Goal: Find contact information: Find contact information

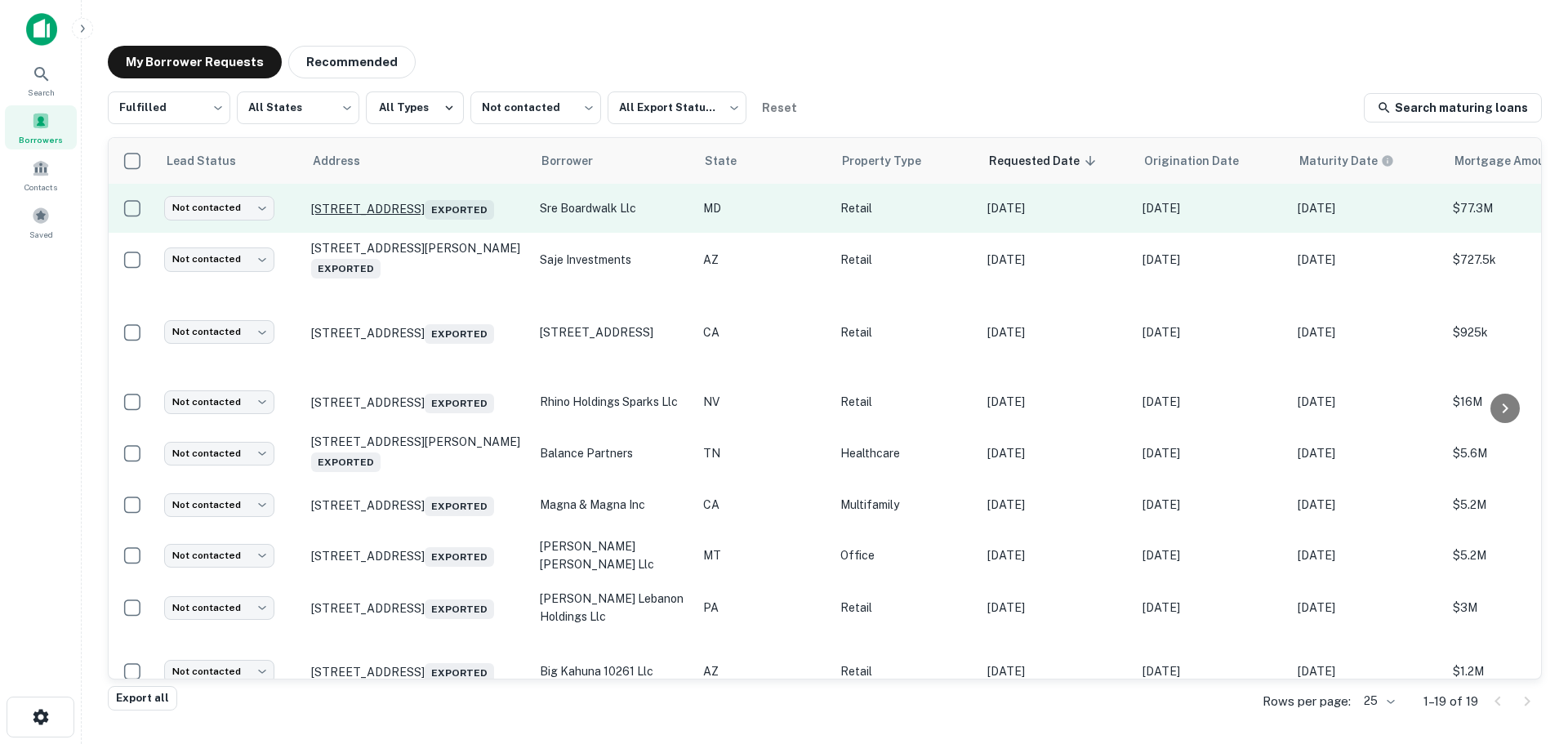
click at [435, 199] on p "[STREET_ADDRESS] Exported" at bounding box center [416, 208] width 212 height 23
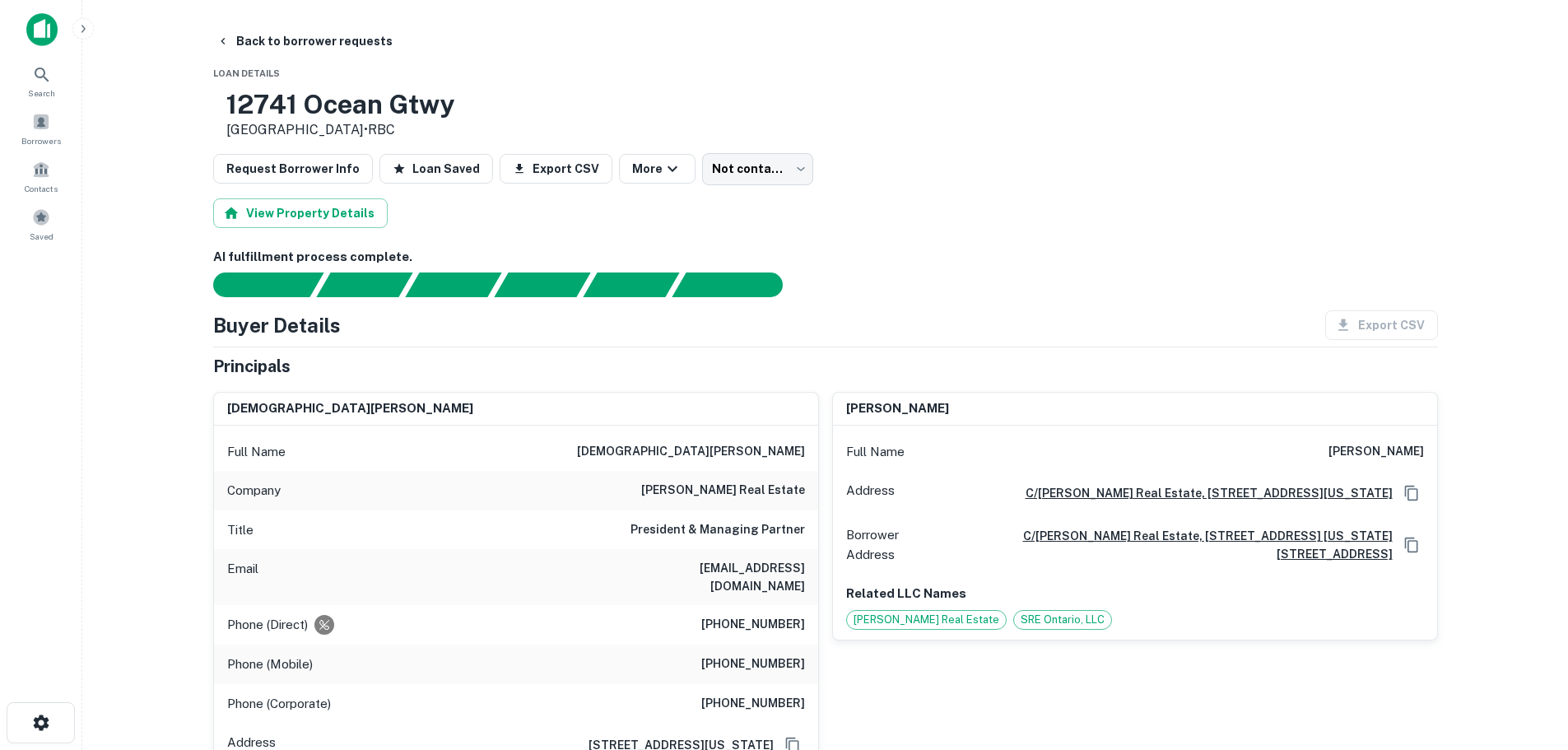
click at [754, 492] on h6 "[PERSON_NAME] real estate" at bounding box center [723, 490] width 163 height 20
click at [743, 492] on h6 "[PERSON_NAME] real estate" at bounding box center [723, 490] width 163 height 20
copy h6 "[PERSON_NAME] real estate"
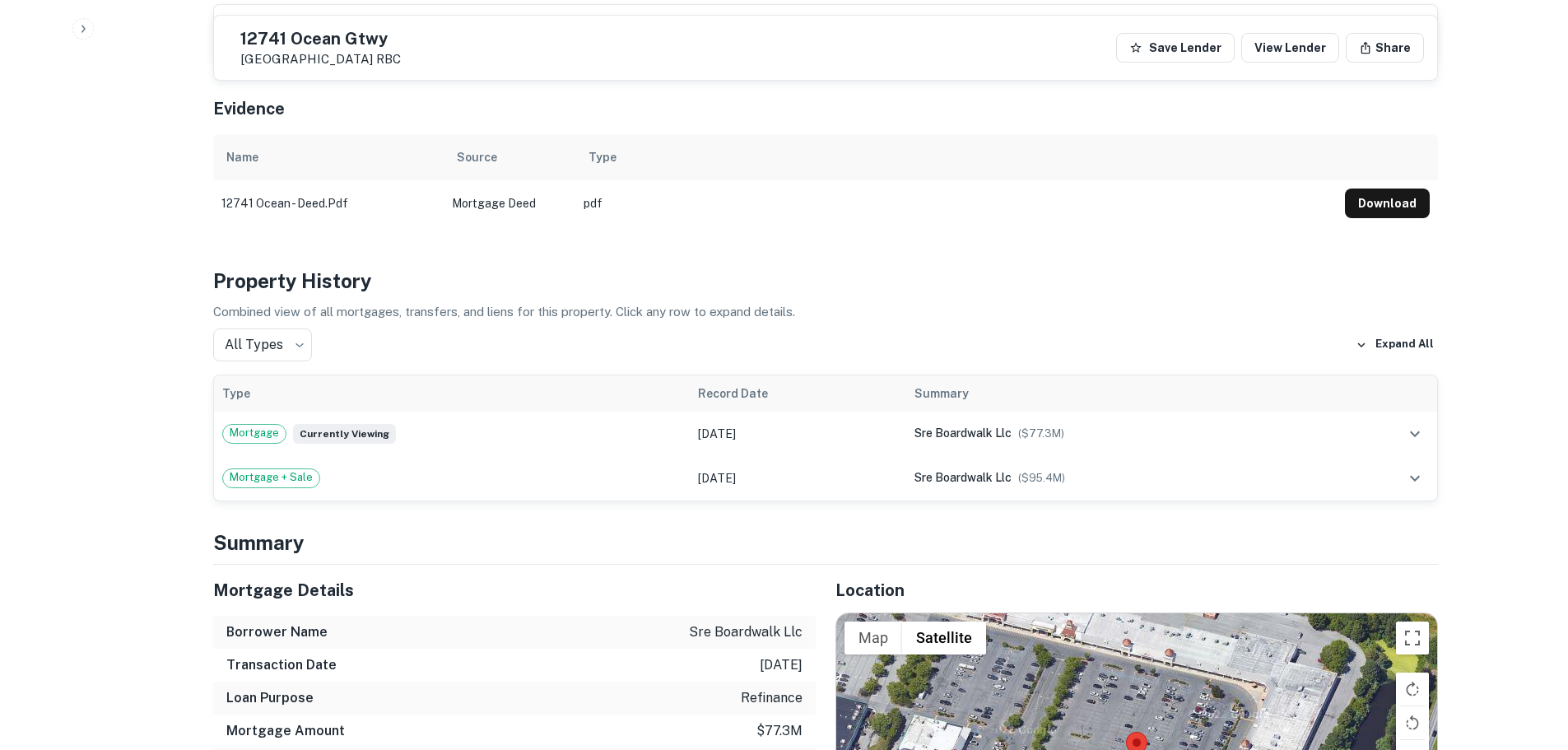
scroll to position [1152, 0]
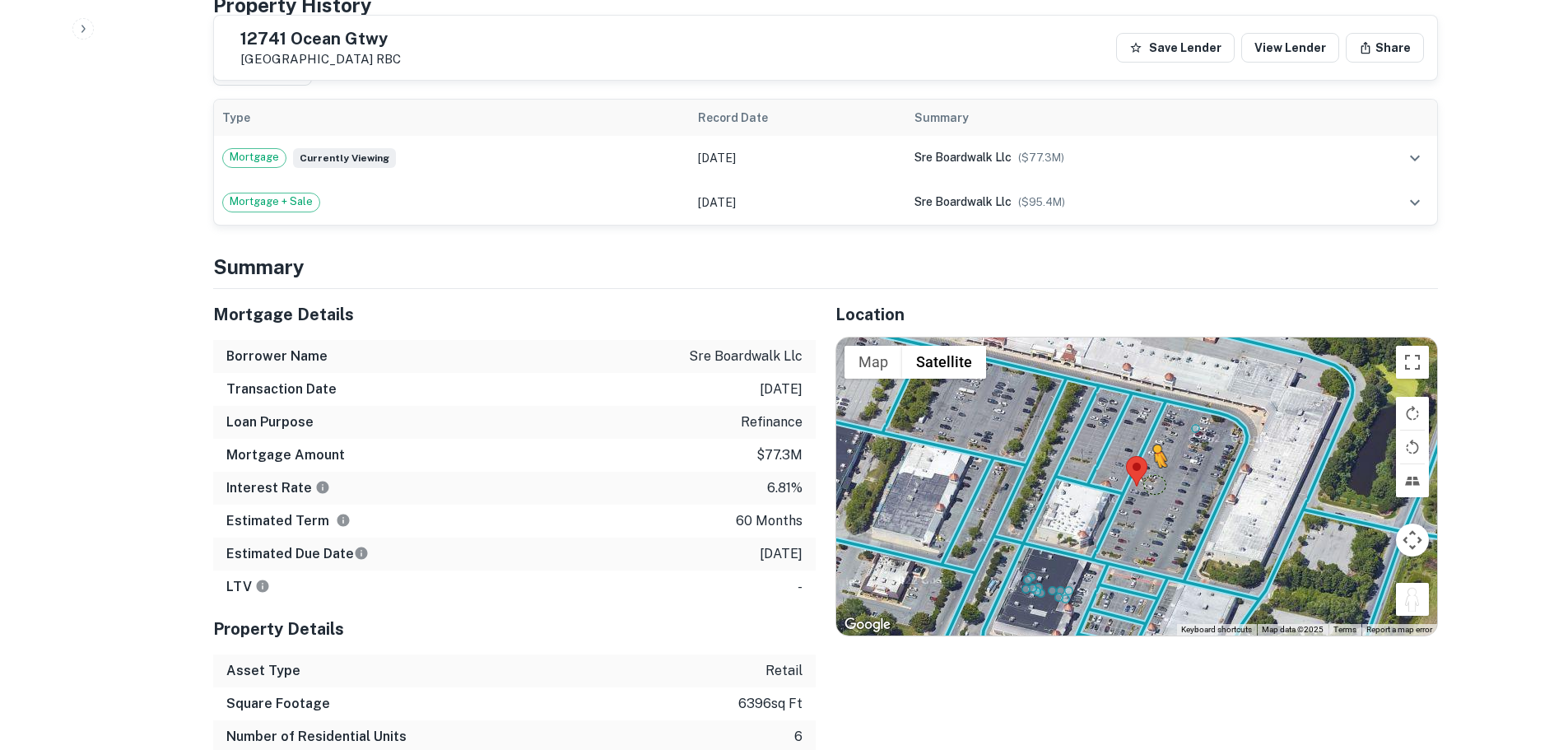
drag, startPoint x: 1417, startPoint y: 588, endPoint x: 1147, endPoint y: 460, distance: 298.8
click at [1147, 460] on div "To activate drag with keyboard, press Alt + Enter. Once in keyboard drag state,…" at bounding box center [1137, 486] width 601 height 298
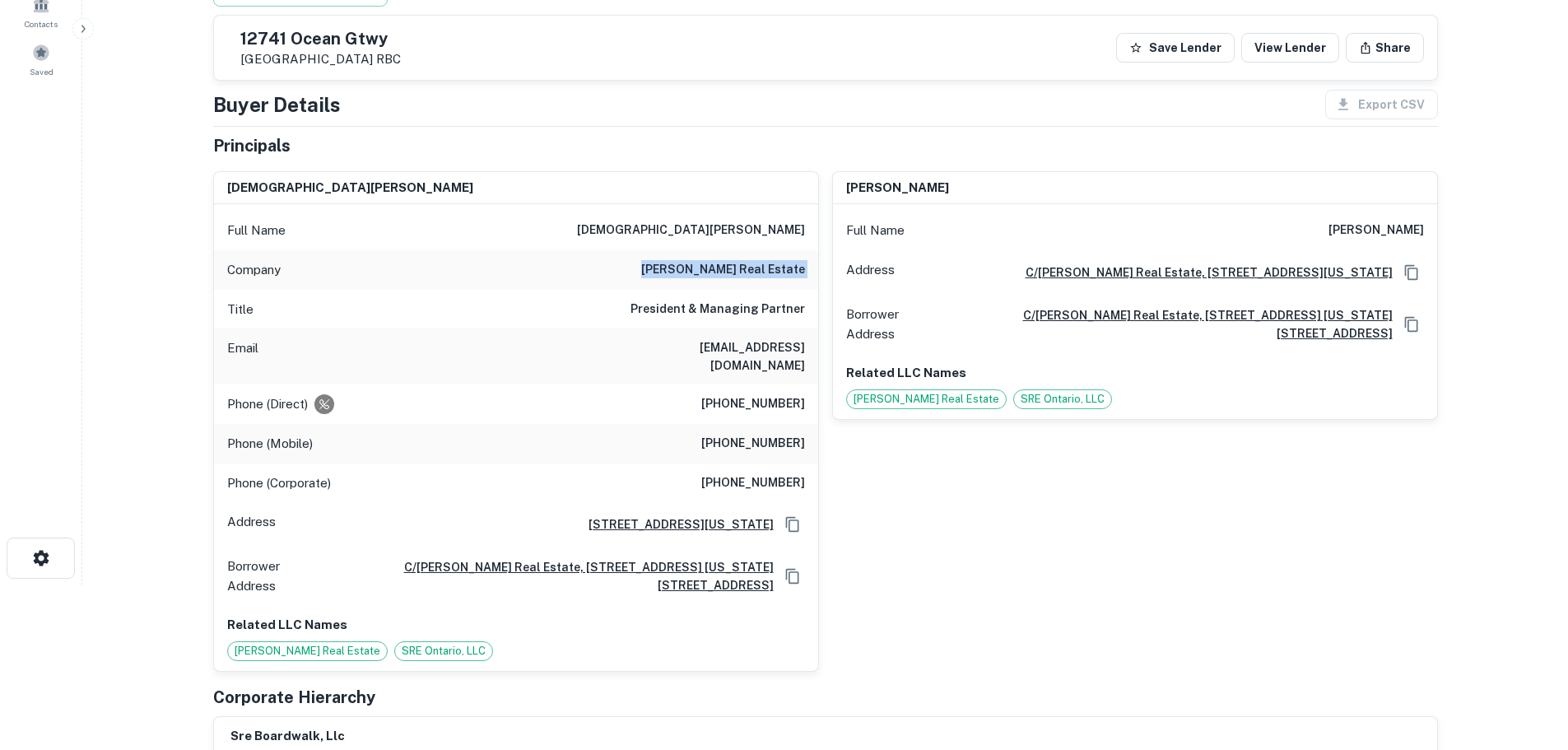
scroll to position [0, 0]
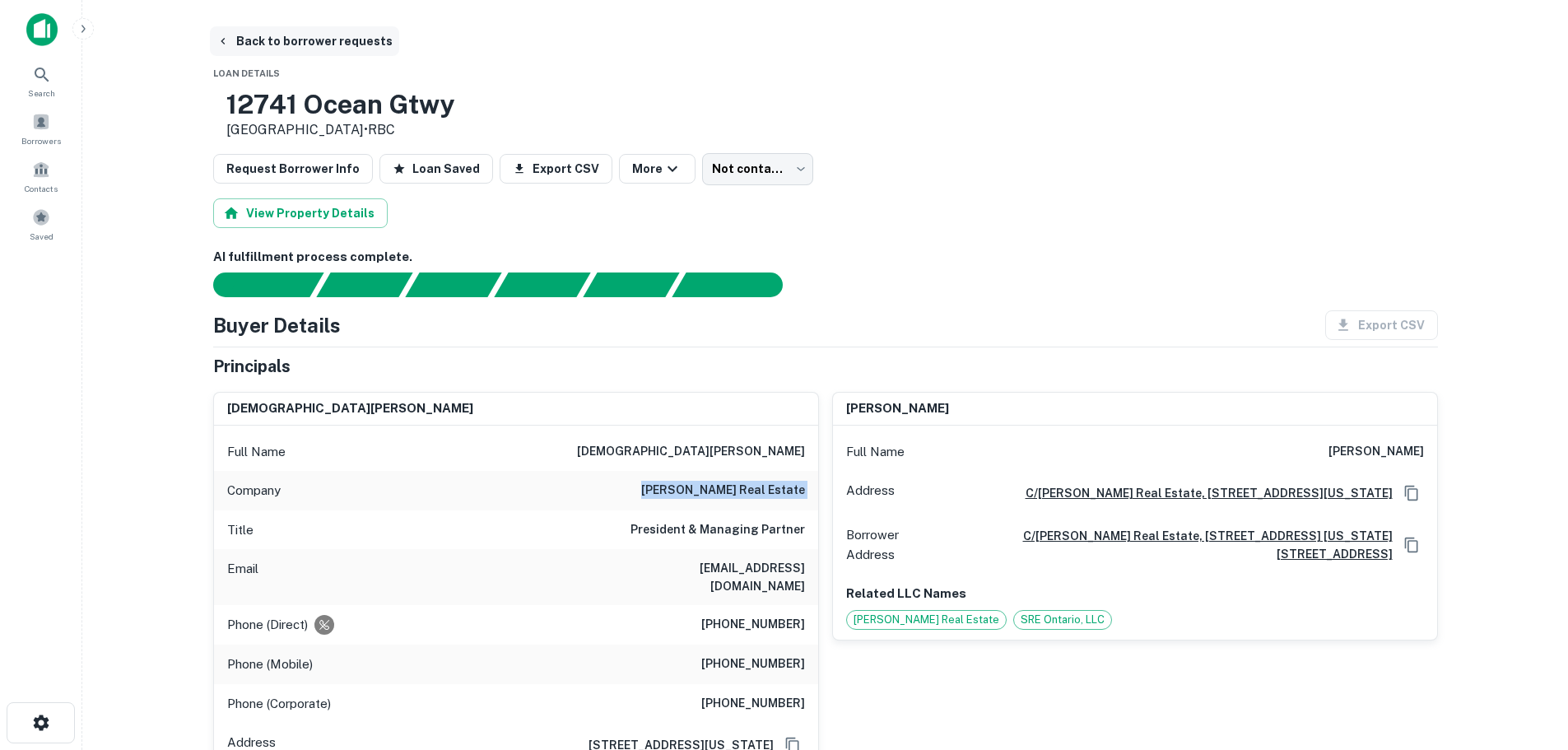
click at [352, 45] on button "Back to borrower requests" at bounding box center [304, 41] width 189 height 29
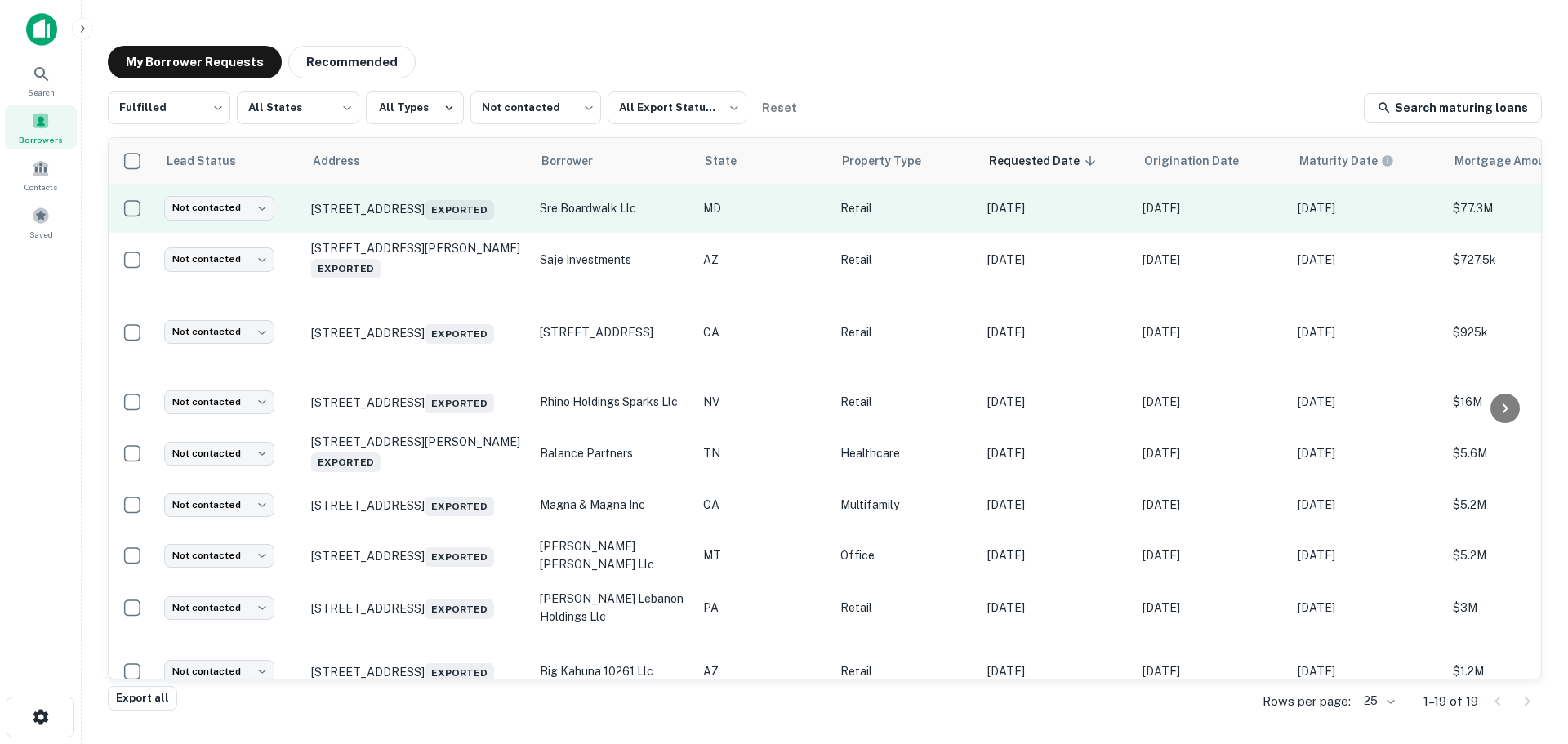
click at [213, 197] on td "Not contacted **** ​" at bounding box center [230, 208] width 147 height 49
click at [229, 194] on td "Not contacted **** ​" at bounding box center [230, 208] width 147 height 49
click at [229, 198] on td "Not contacted **** ​" at bounding box center [230, 208] width 147 height 49
click at [229, 204] on body "Search Borrowers Contacts Saved My Borrower Requests Recommended Fulfilled ****…" at bounding box center [784, 372] width 1568 height 744
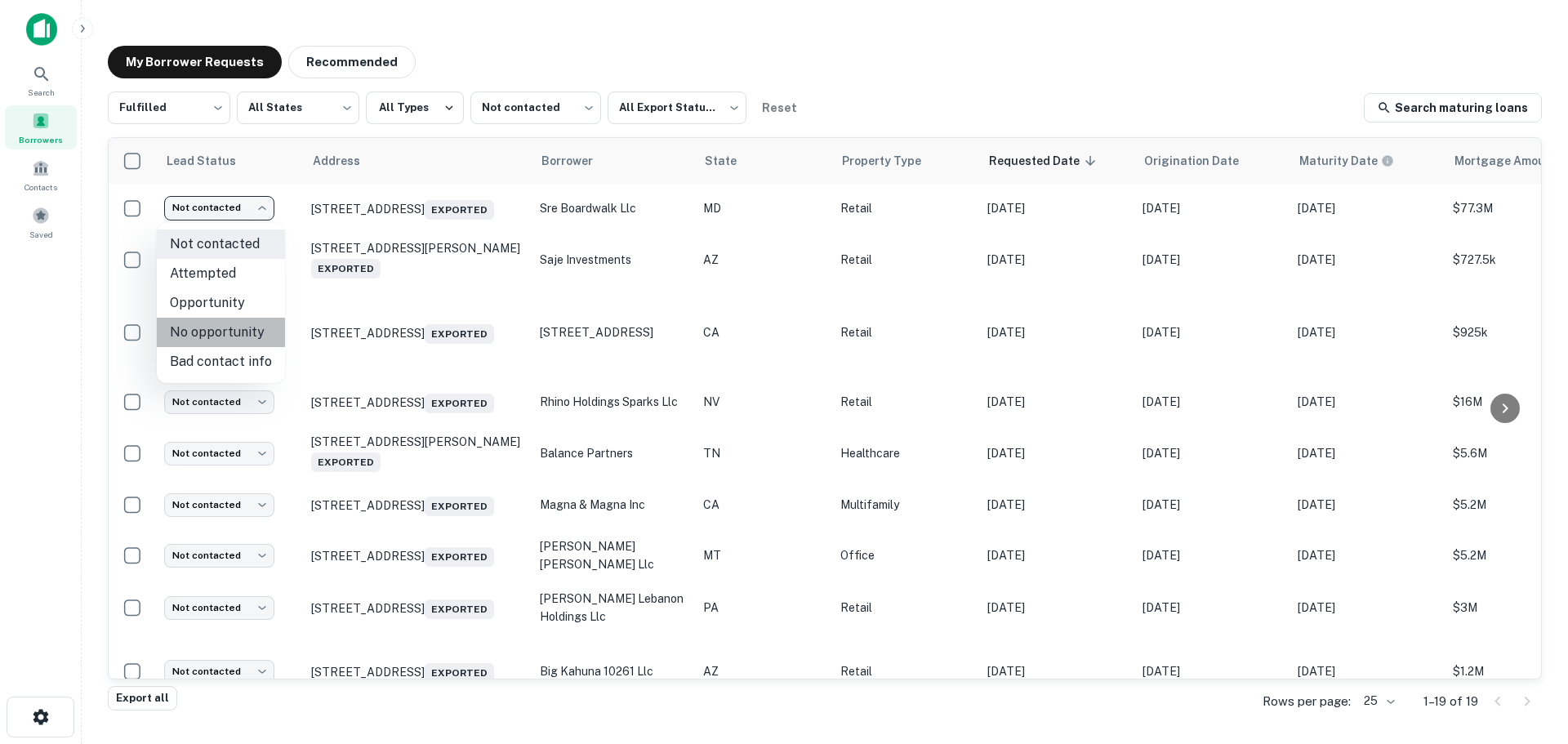
click at [238, 336] on li "No opportunity" at bounding box center [220, 332] width 128 height 29
type input "**********"
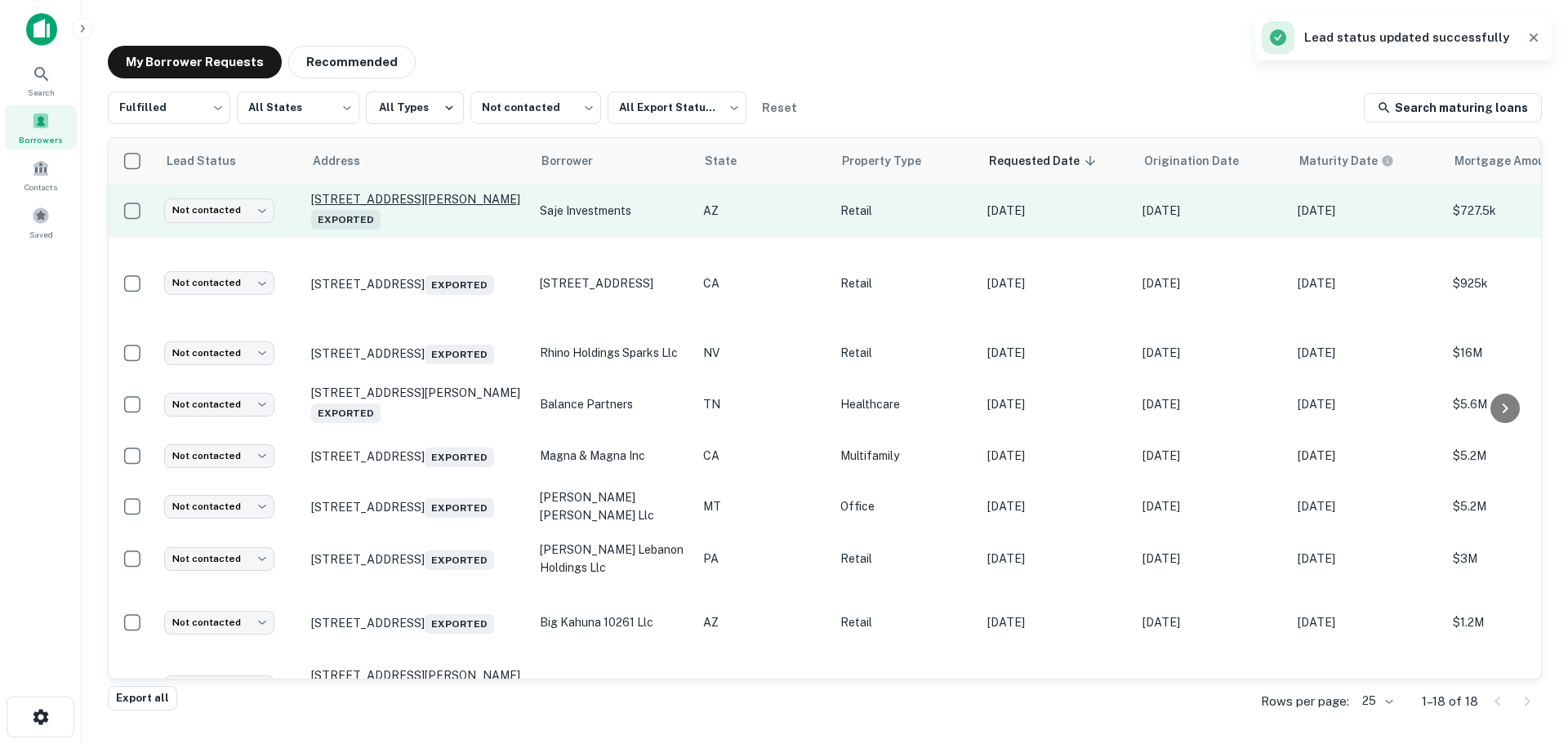
click at [408, 209] on p "[STREET_ADDRESS][PERSON_NAME] Exported" at bounding box center [416, 211] width 212 height 38
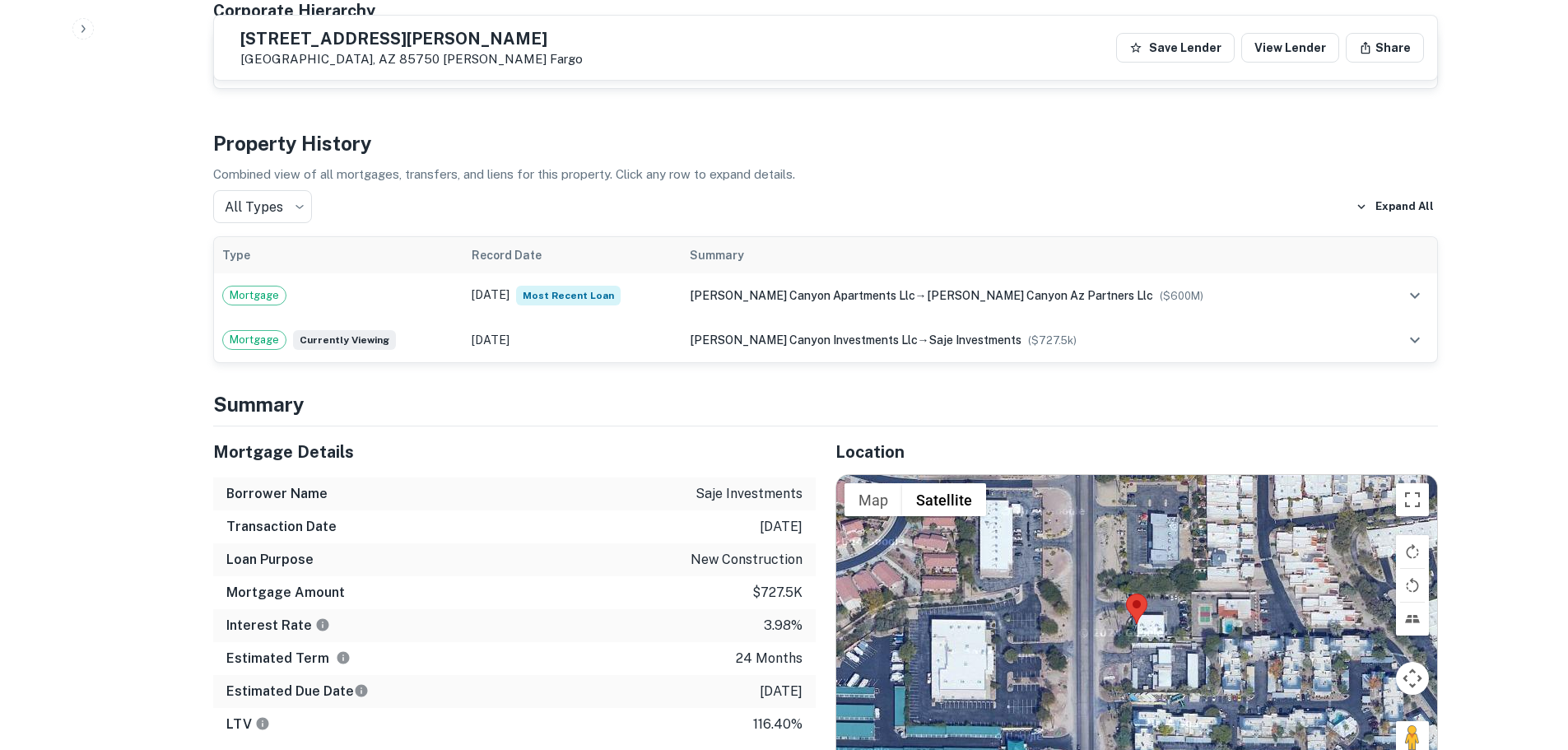
scroll to position [905, 0]
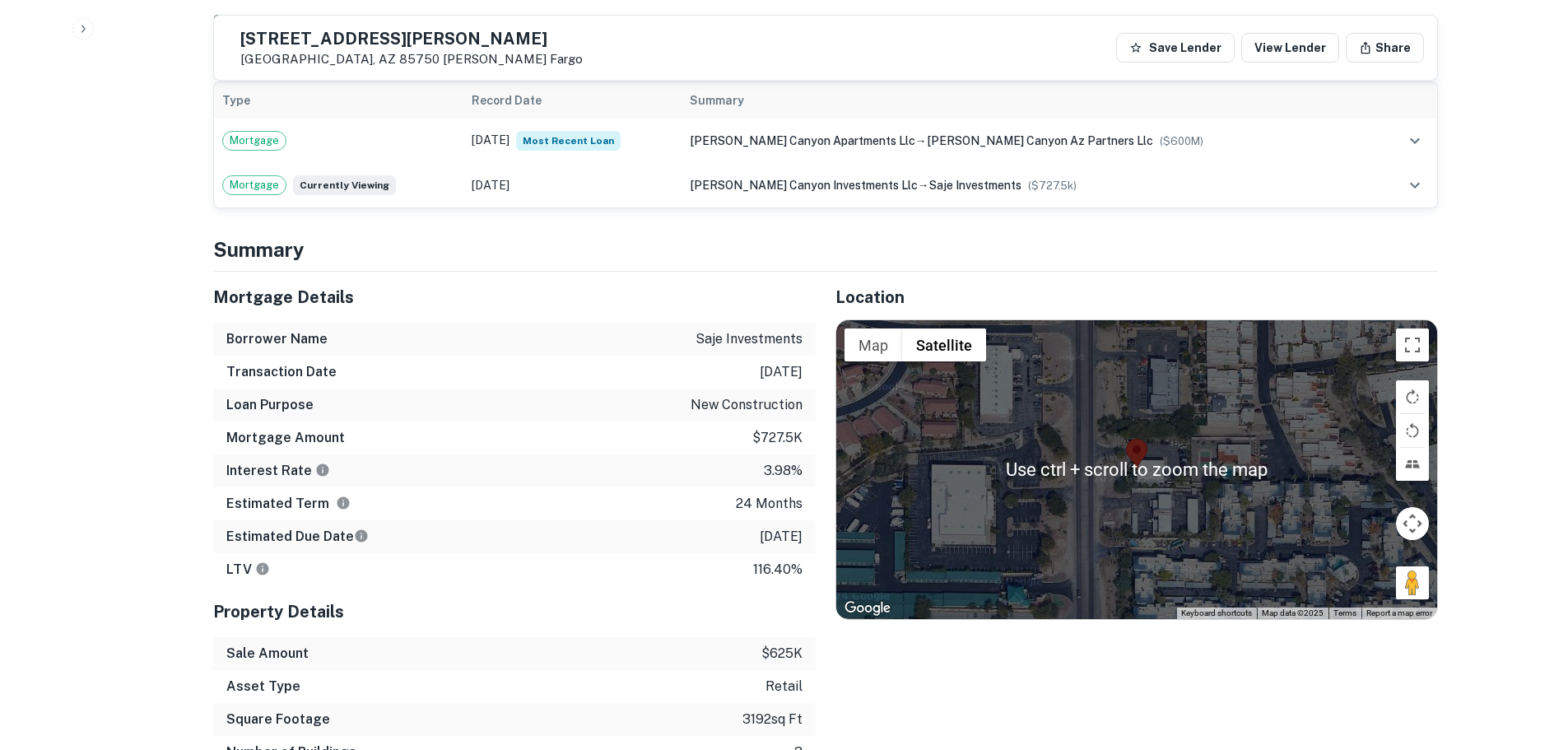
click at [444, 47] on h5 "[STREET_ADDRESS][PERSON_NAME]" at bounding box center [411, 38] width 343 height 16
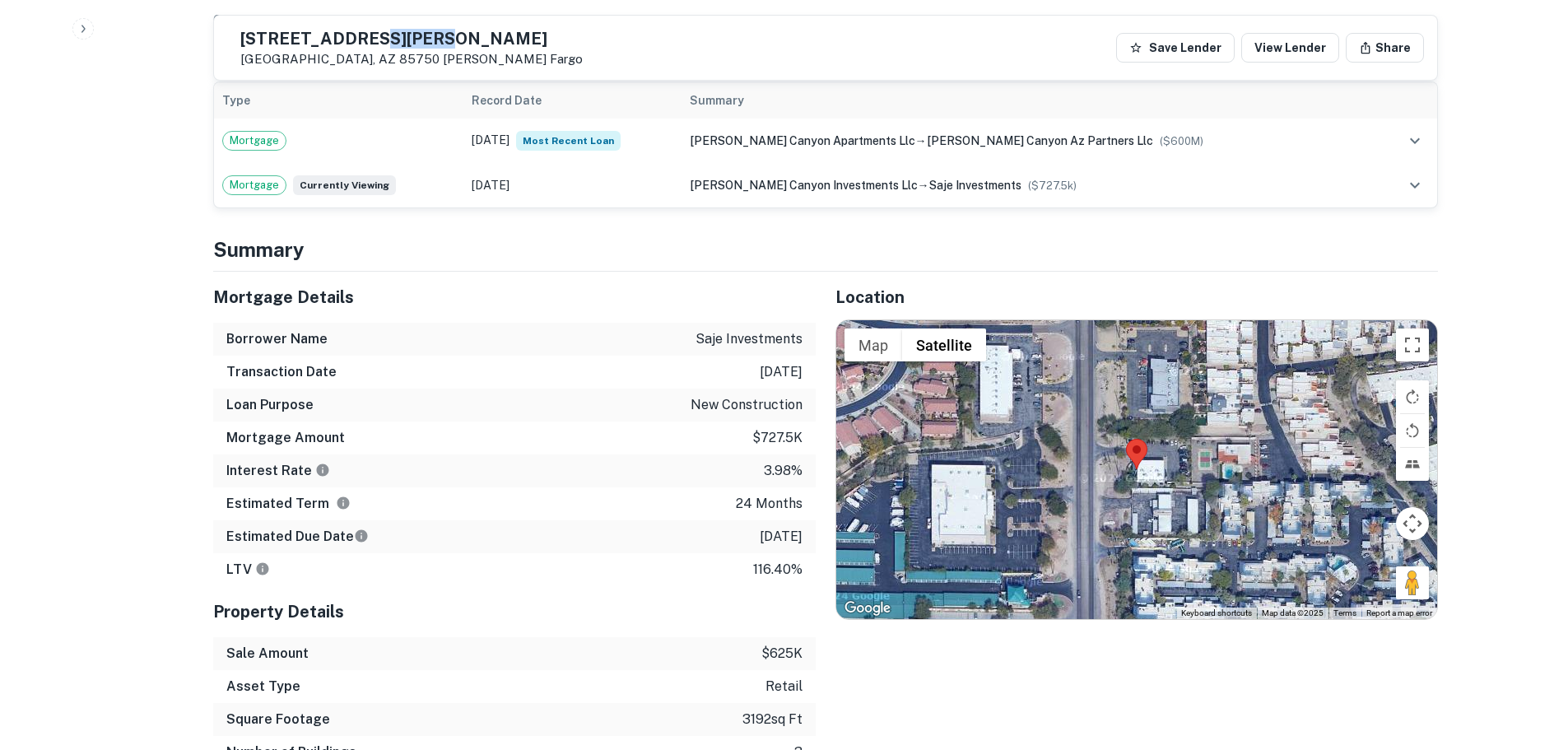
click at [444, 47] on h5 "[STREET_ADDRESS][PERSON_NAME]" at bounding box center [411, 38] width 343 height 16
copy h5 "[STREET_ADDRESS][PERSON_NAME]"
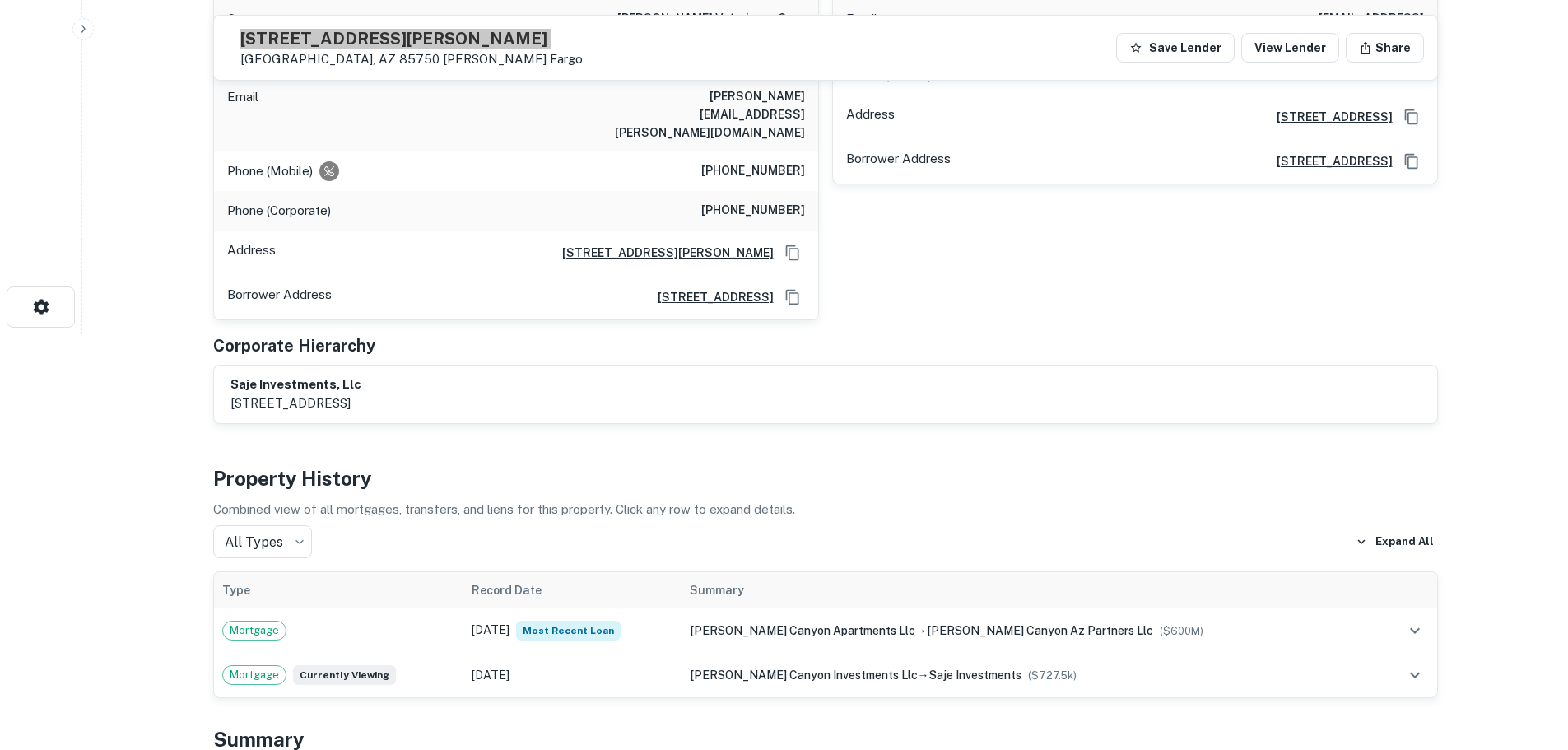
scroll to position [164, 0]
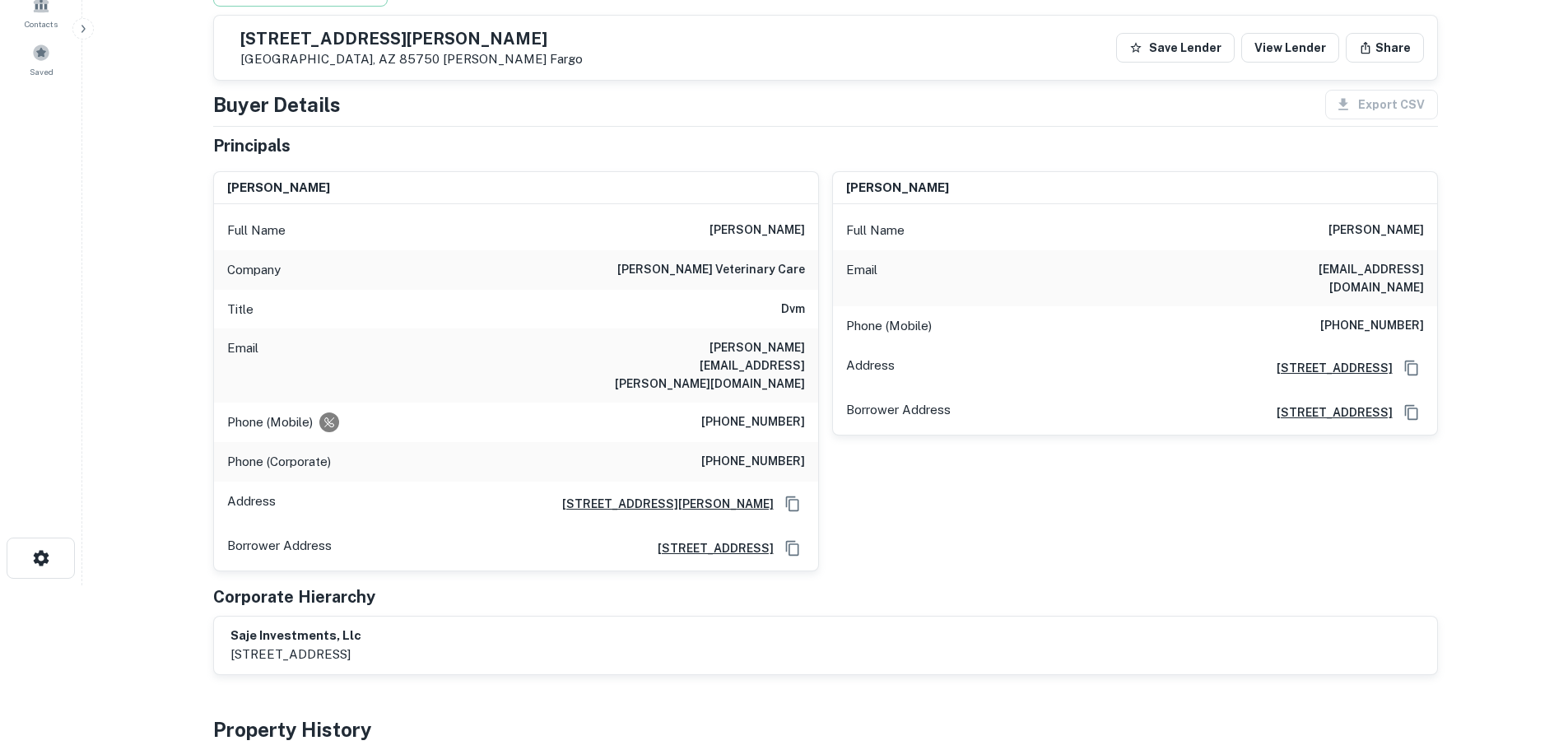
click at [784, 412] on h6 "[PHONE_NUMBER]" at bounding box center [752, 422] width 104 height 20
copy h6 "[PHONE_NUMBER]"
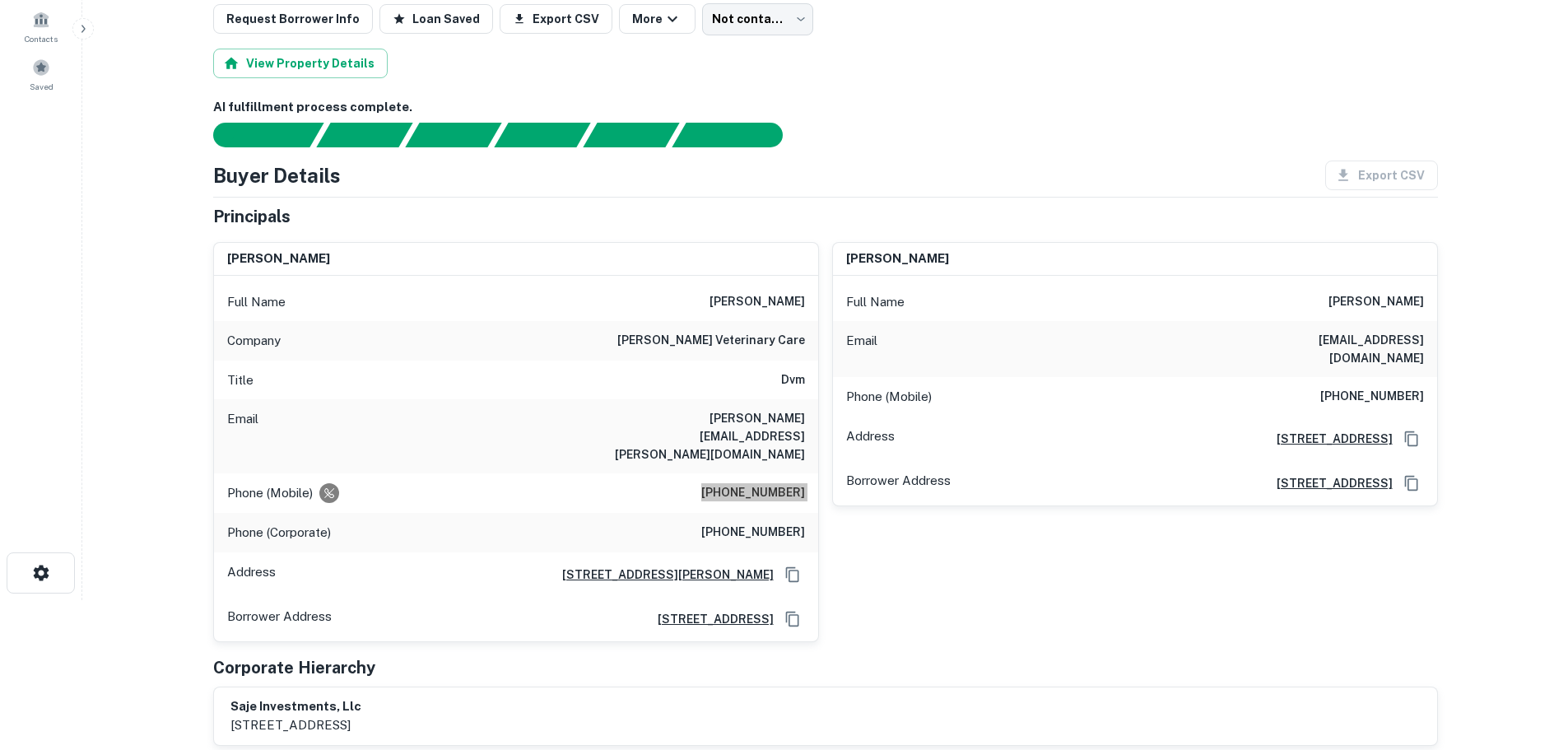
scroll to position [0, 0]
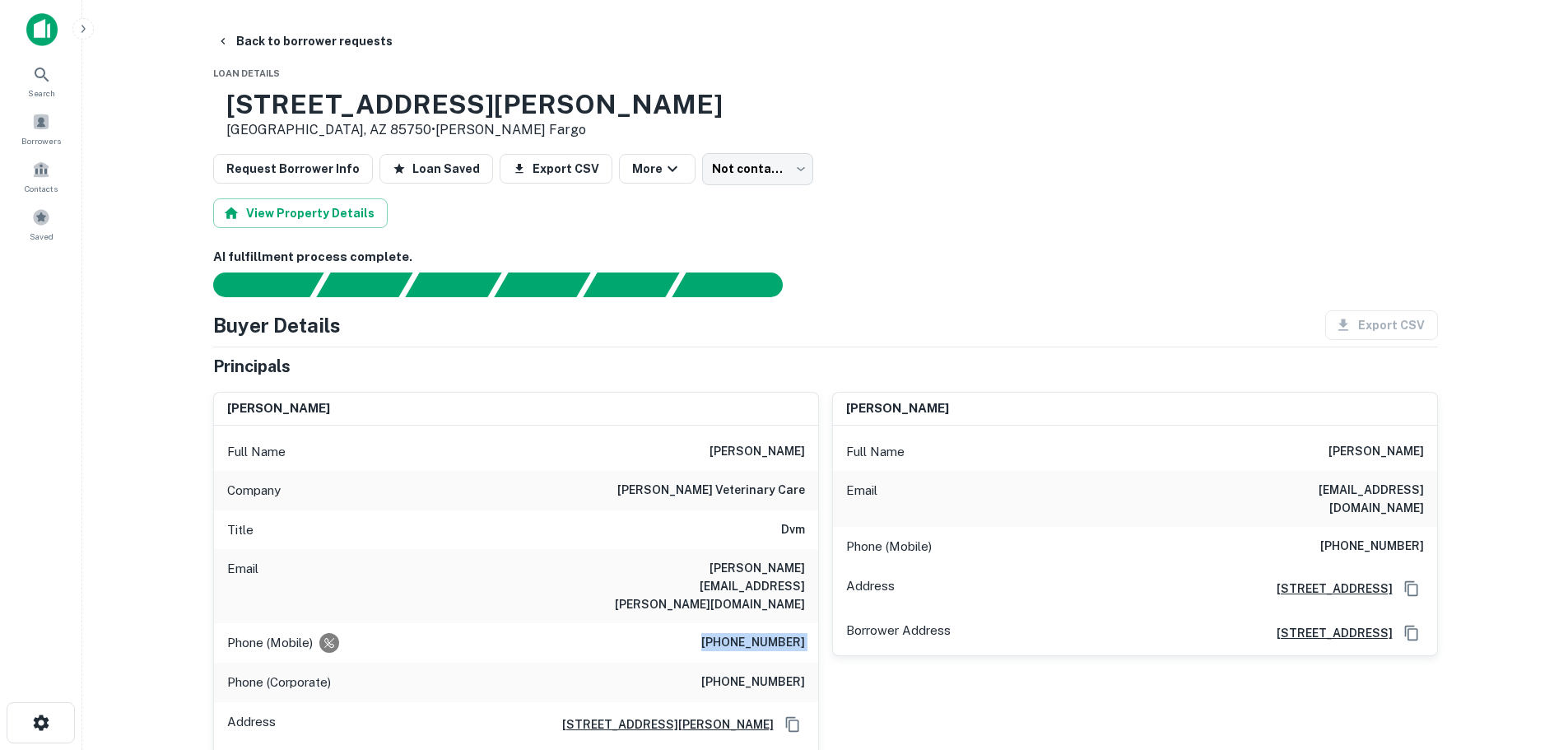
click at [340, 25] on main "Back to borrower requests Loan Details [STREET_ADDRESS][PERSON_NAME] • [PERSON_…" at bounding box center [825, 375] width 1485 height 750
click at [335, 34] on button "Back to borrower requests" at bounding box center [304, 41] width 189 height 29
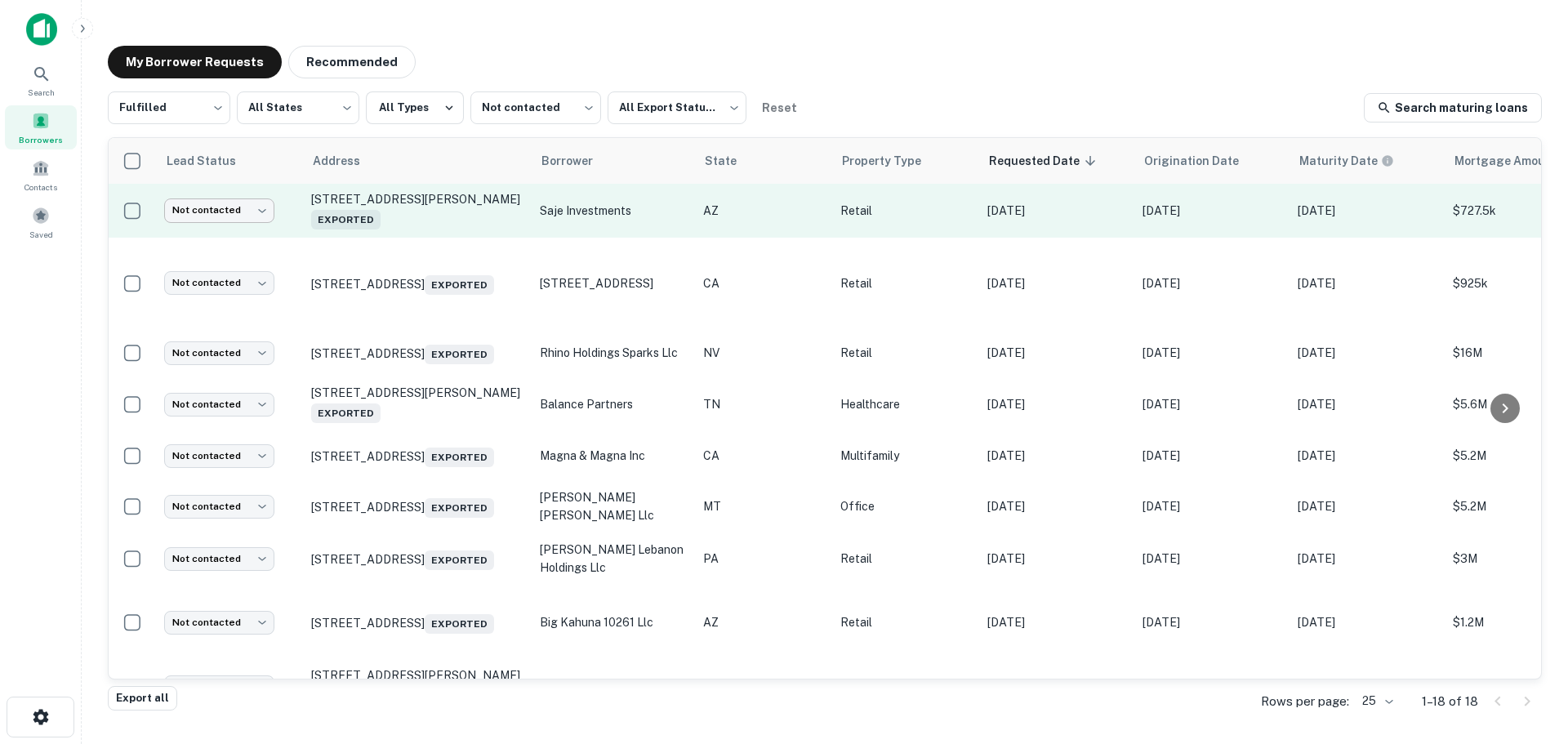
click at [258, 219] on body "Search Borrowers Contacts Saved My Borrower Requests Recommended Fulfilled ****…" at bounding box center [784, 372] width 1568 height 744
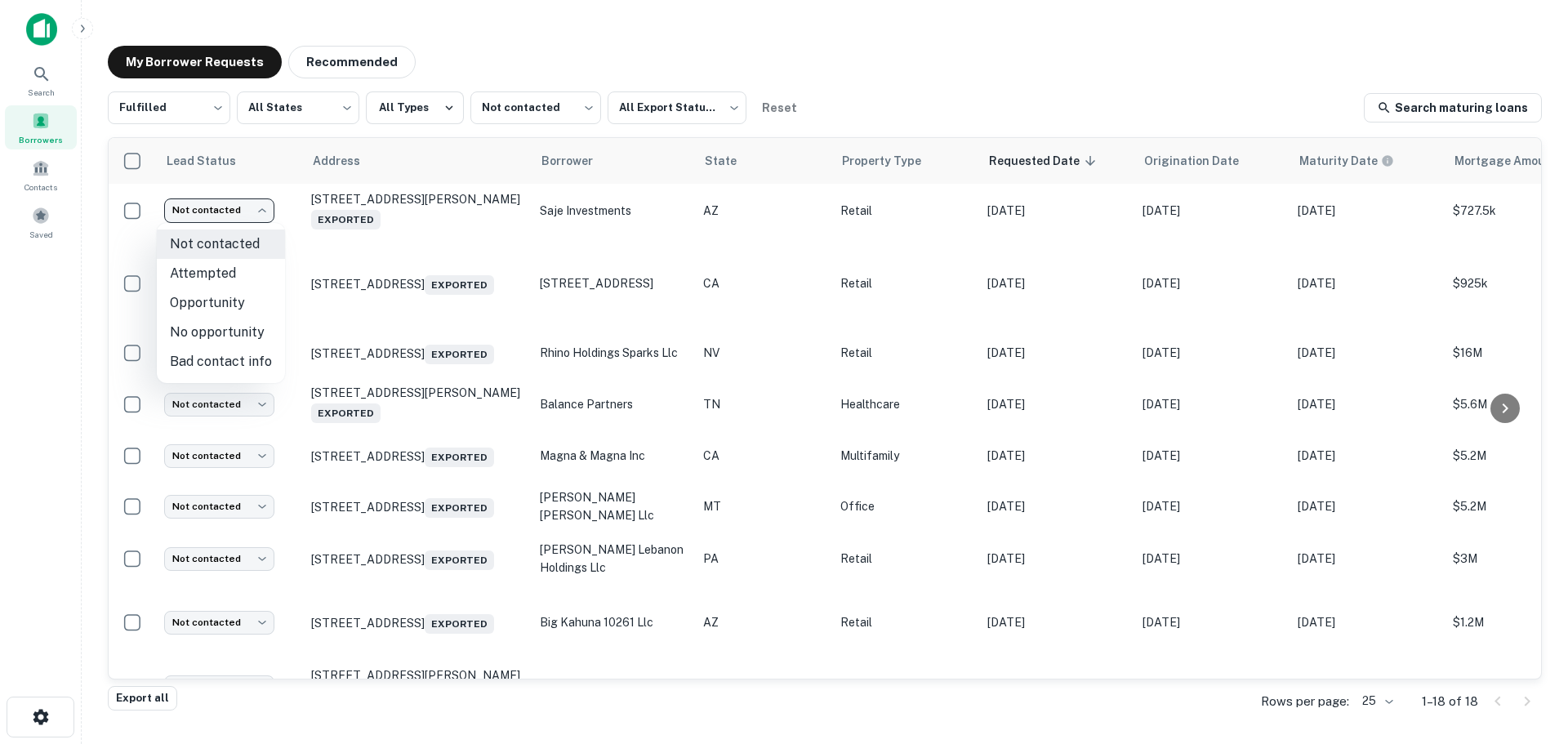
click at [266, 278] on li "Attempted" at bounding box center [220, 273] width 128 height 29
type input "*********"
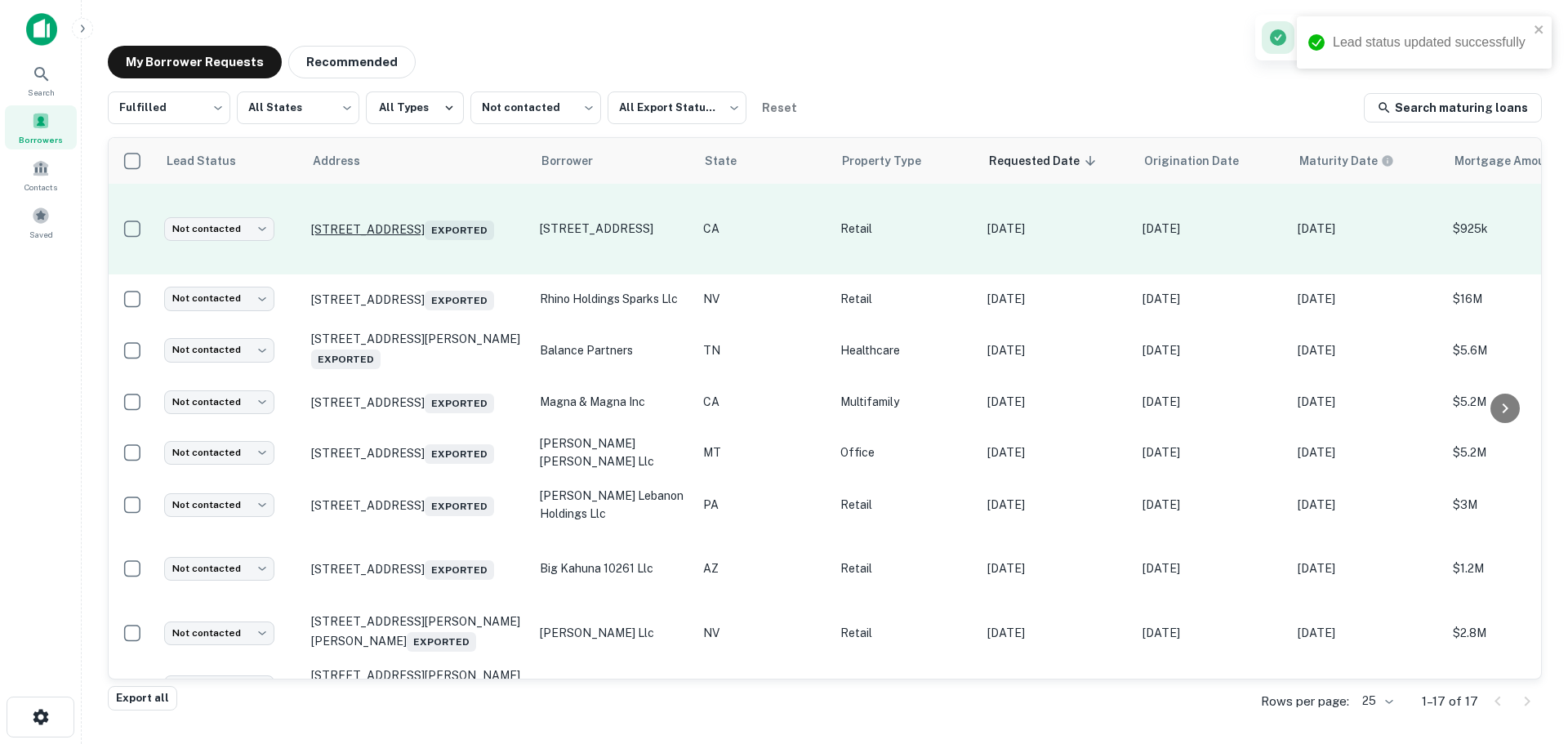
click at [459, 218] on p "[STREET_ADDRESS] Exported" at bounding box center [416, 229] width 212 height 23
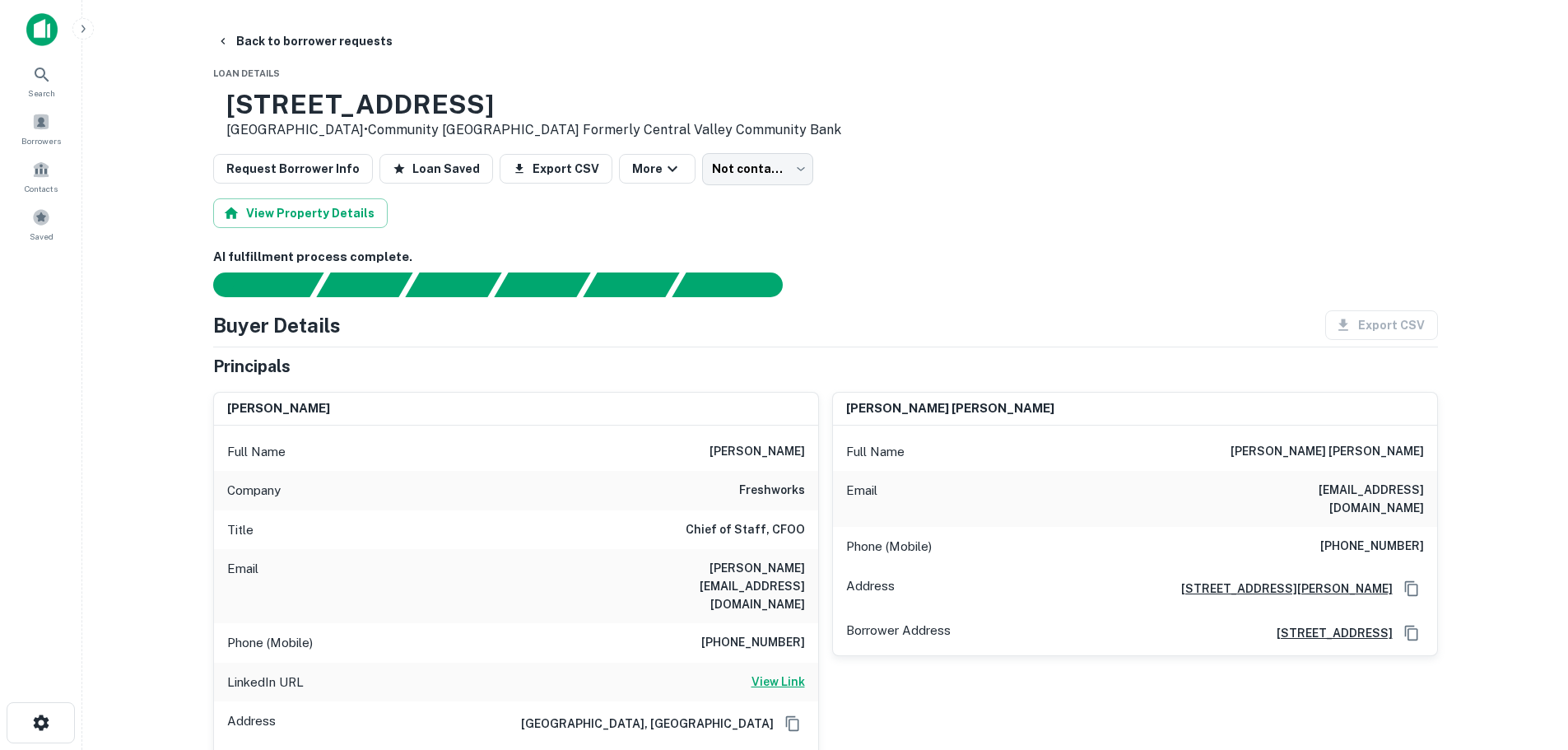
click at [779, 672] on h6 "View Link" at bounding box center [778, 681] width 53 height 18
click at [455, 91] on h3 "[STREET_ADDRESS]" at bounding box center [533, 104] width 614 height 31
copy h3 "[STREET_ADDRESS]"
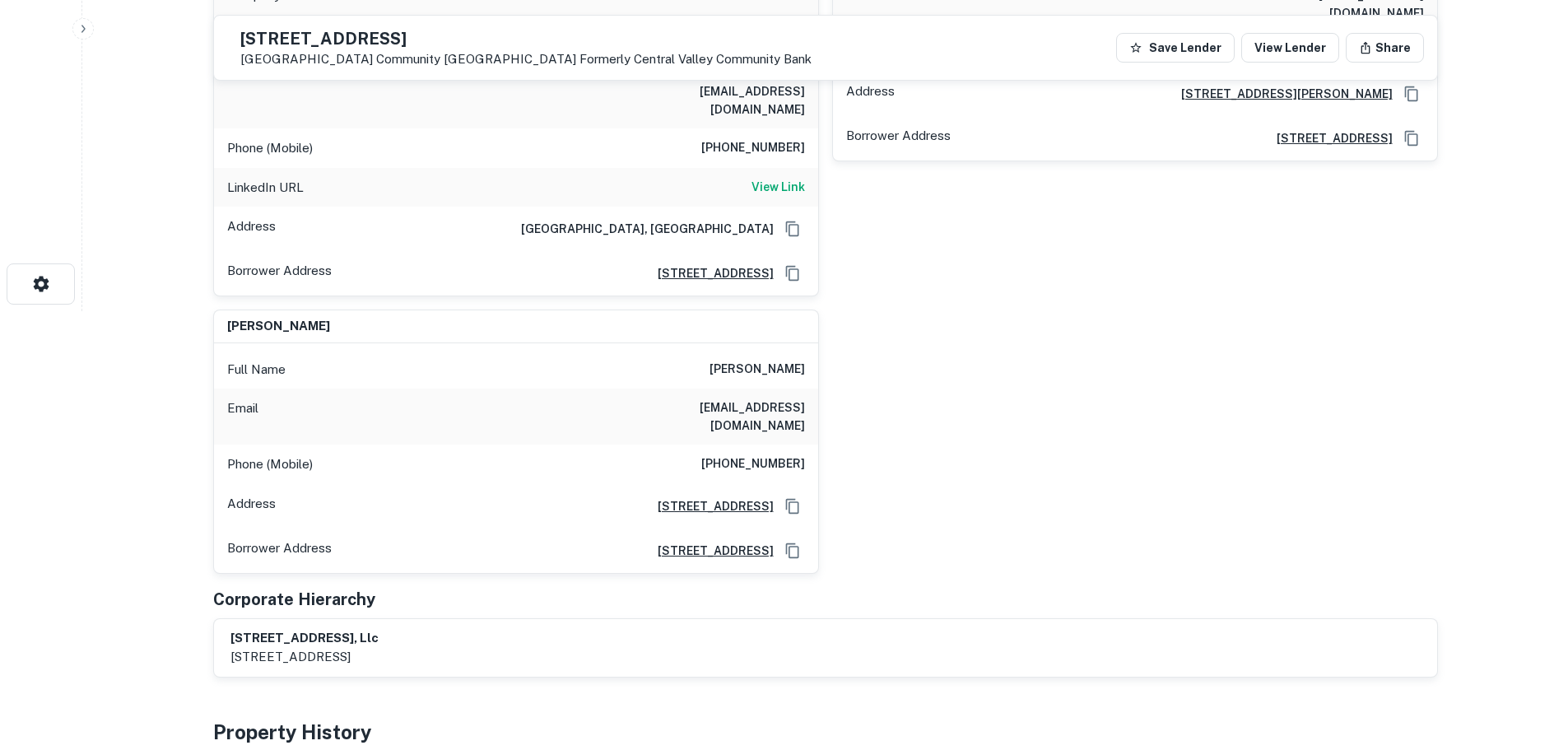
scroll to position [247, 0]
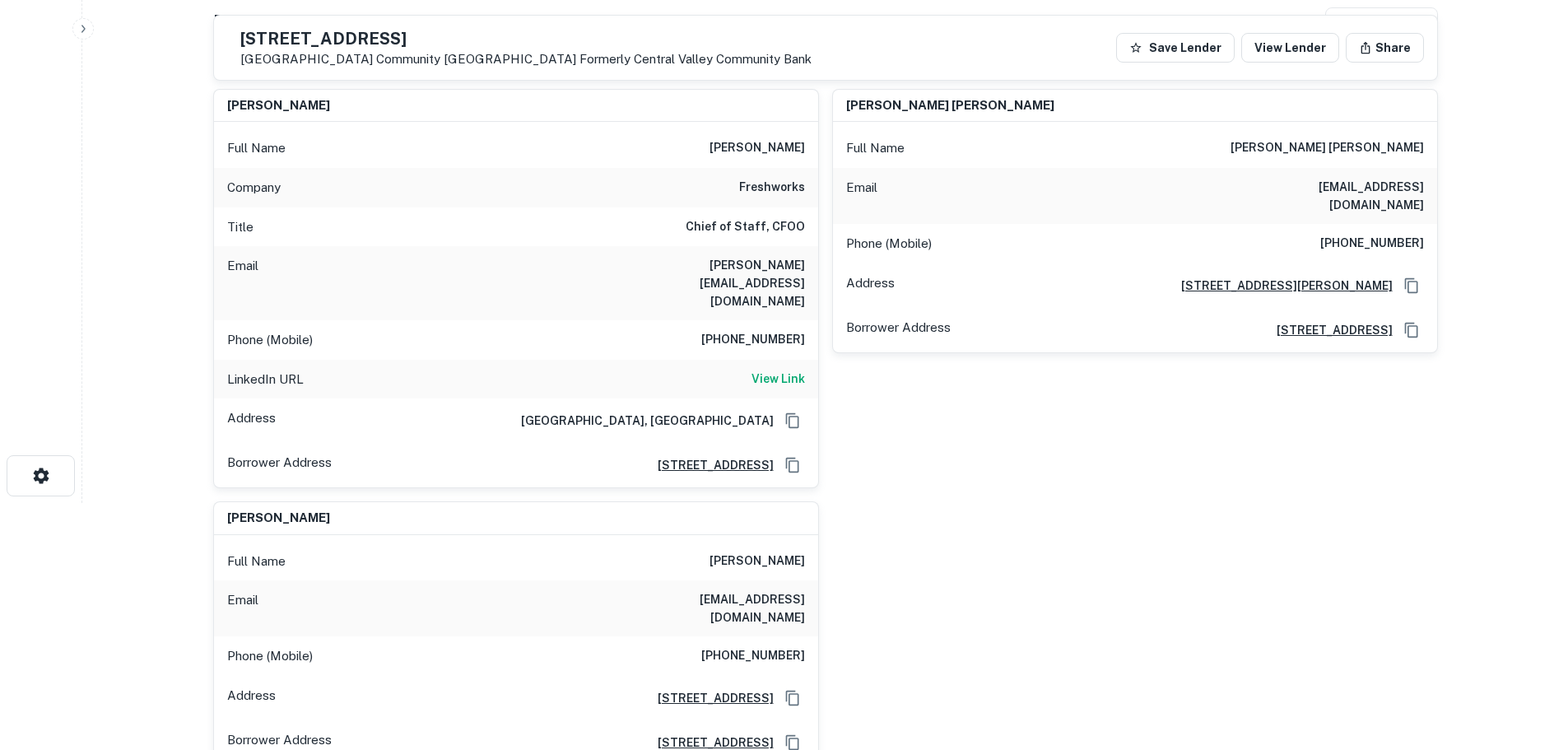
click at [779, 330] on h6 "[PHONE_NUMBER]" at bounding box center [752, 340] width 104 height 20
copy h6 "[PHONE_NUMBER]"
click at [1394, 234] on h6 "[PHONE_NUMBER]" at bounding box center [1371, 243] width 104 height 20
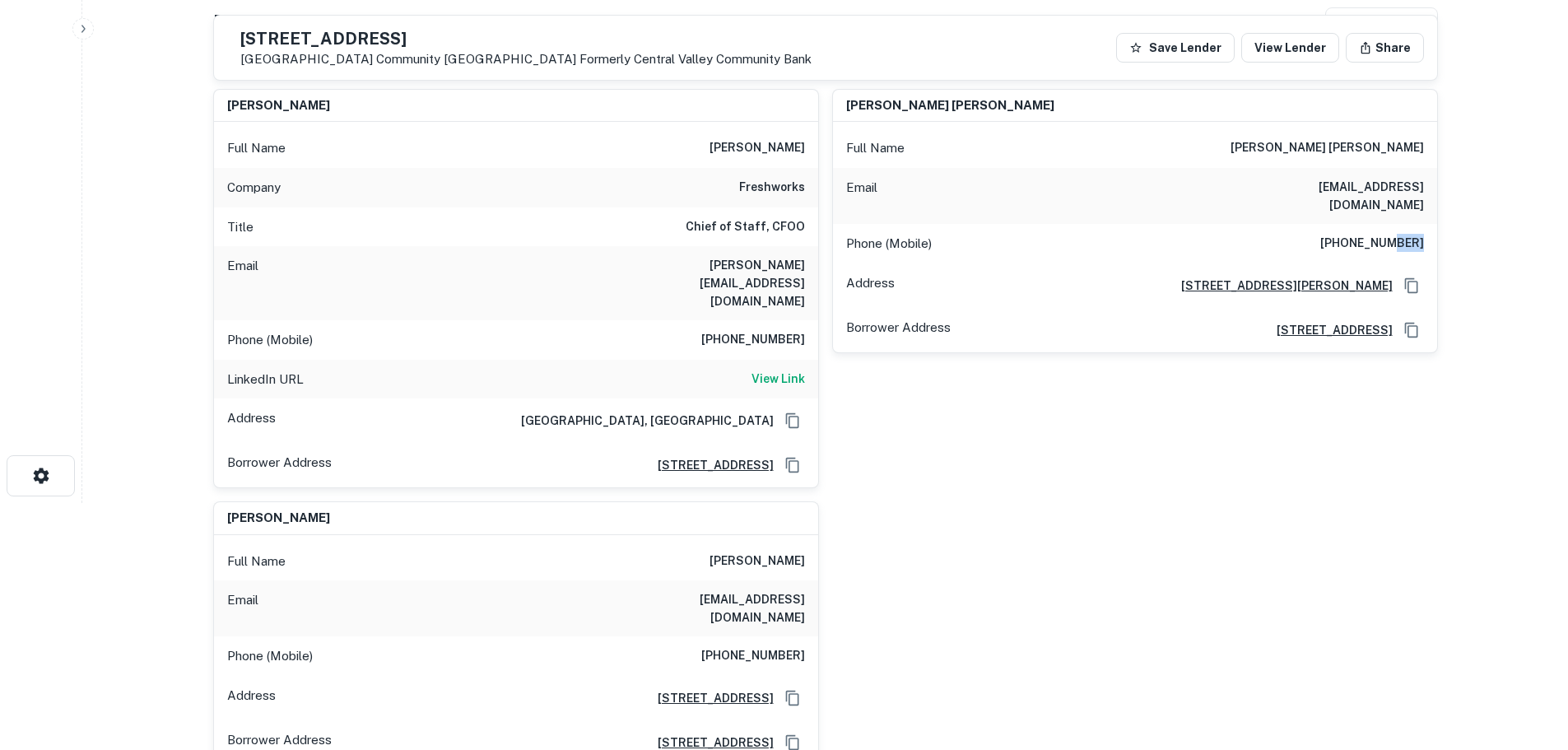
click at [1394, 234] on h6 "[PHONE_NUMBER]" at bounding box center [1371, 243] width 104 height 20
copy h6 "[PHONE_NUMBER]"
